Goal: Check status: Check status

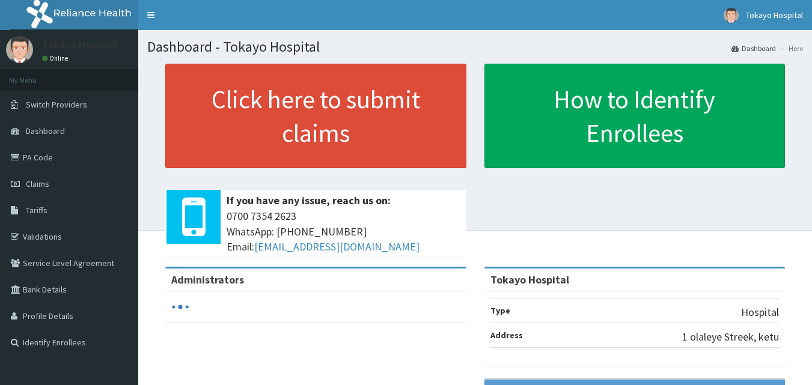
click at [41, 162] on link "PA Code" at bounding box center [69, 157] width 138 height 26
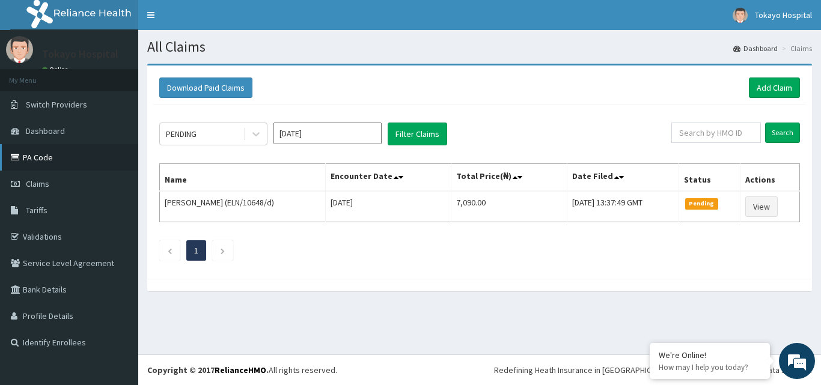
click at [38, 155] on link "PA Code" at bounding box center [69, 157] width 138 height 26
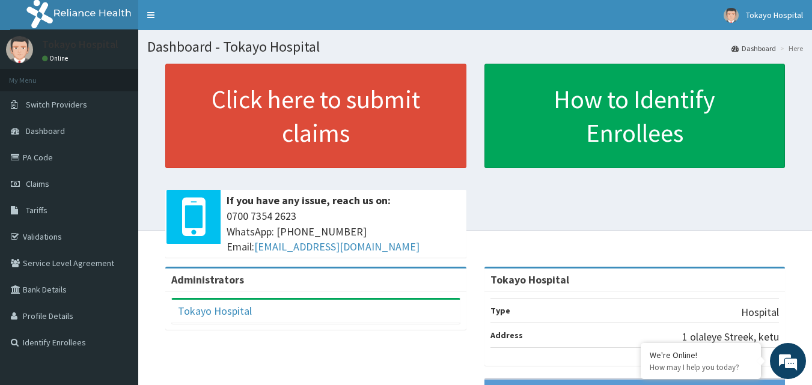
click at [40, 180] on span "Claims" at bounding box center [37, 184] width 23 height 11
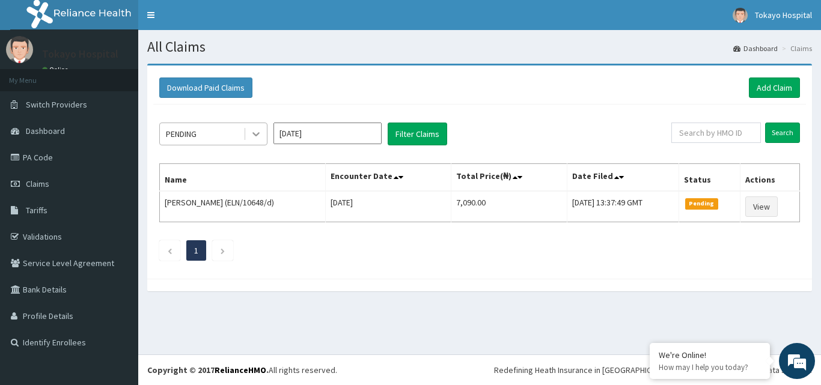
click at [253, 133] on icon at bounding box center [255, 135] width 7 height 4
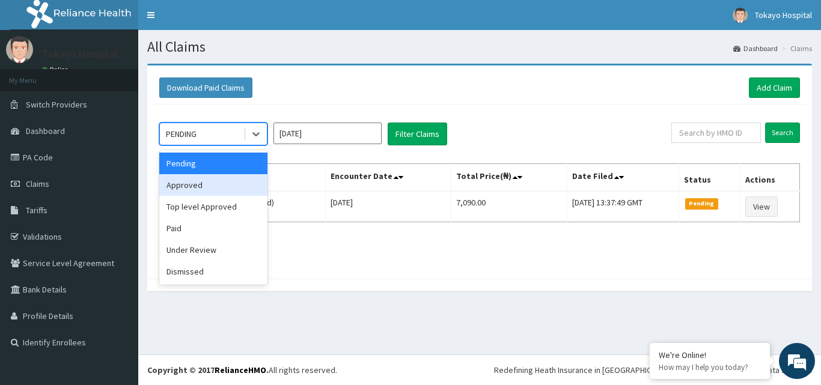
click at [198, 182] on div "Approved" at bounding box center [213, 185] width 108 height 22
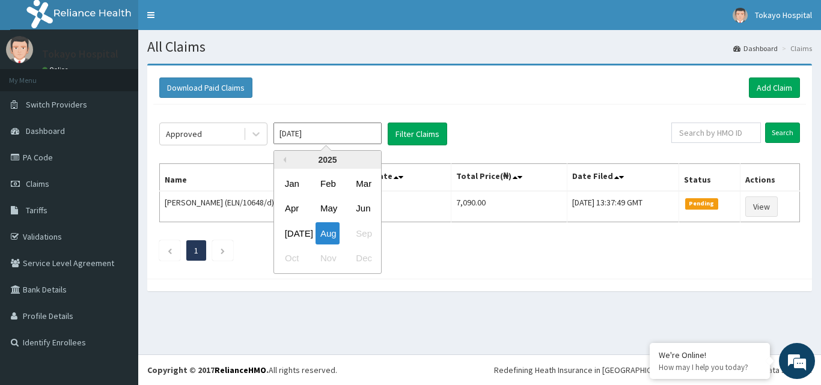
click at [344, 132] on input "Aug 2025" at bounding box center [327, 134] width 108 height 22
click at [294, 229] on div "Jul" at bounding box center [292, 233] width 24 height 22
type input "Jul 2025"
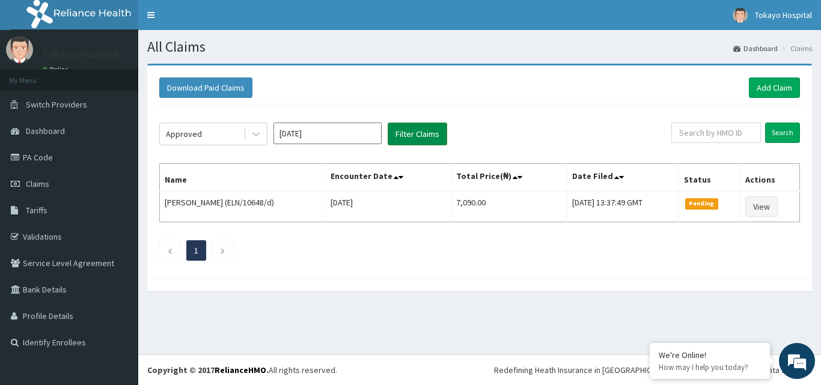
click at [409, 130] on button "Filter Claims" at bounding box center [418, 134] width 60 height 23
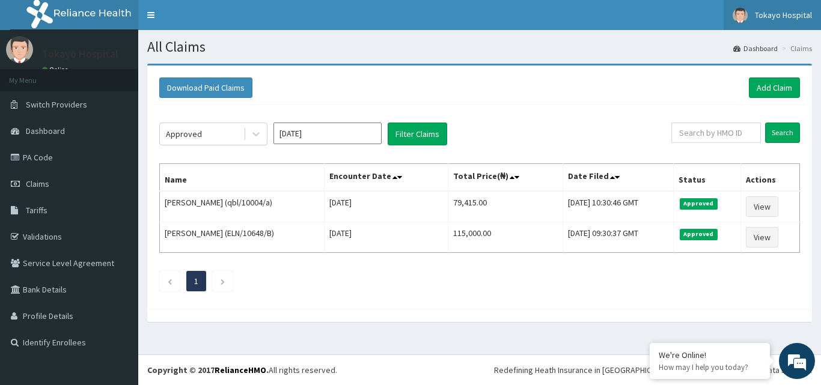
click at [745, 11] on img at bounding box center [740, 15] width 15 height 15
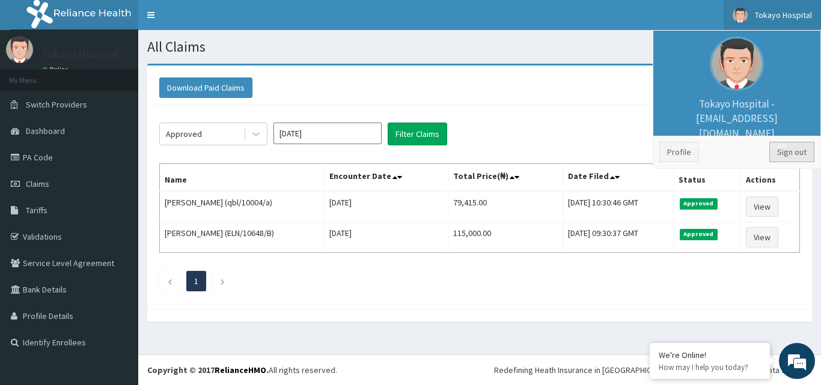
click at [784, 148] on link "Sign out" at bounding box center [791, 152] width 45 height 20
